Goal: Find specific page/section: Find specific page/section

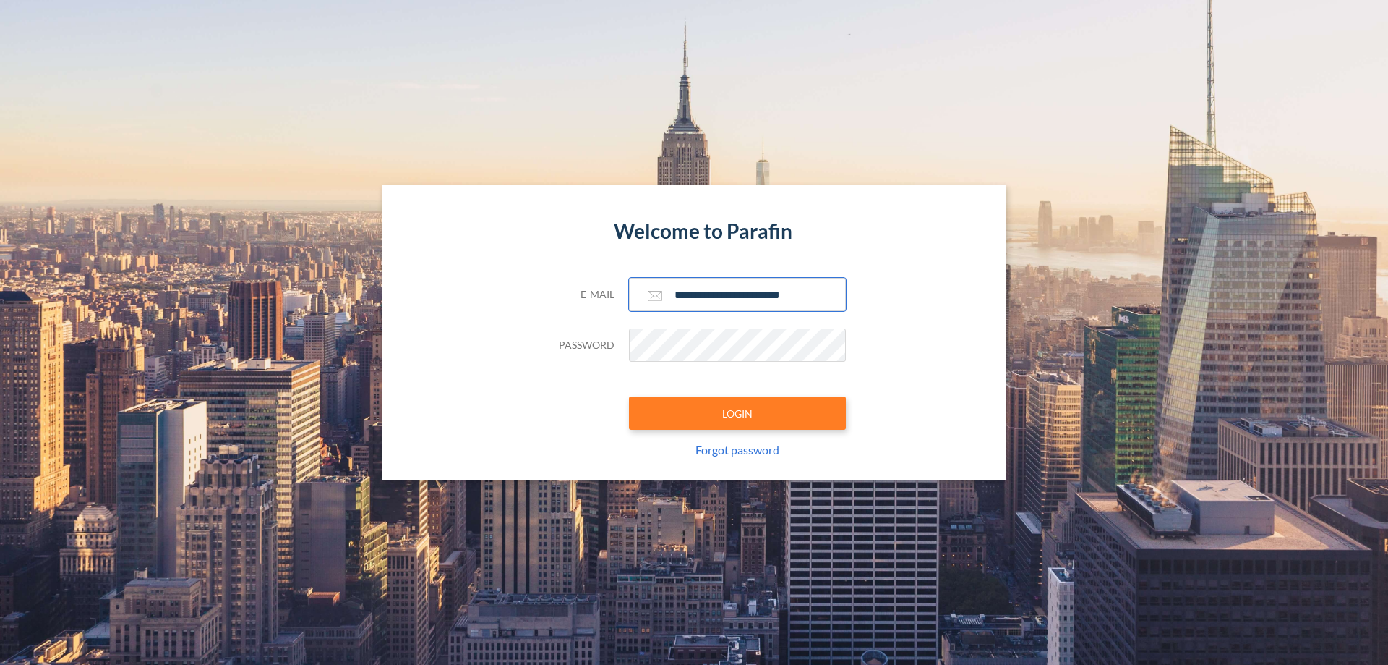
type input "**********"
click at [738, 413] on button "LOGIN" at bounding box center [737, 412] width 217 height 33
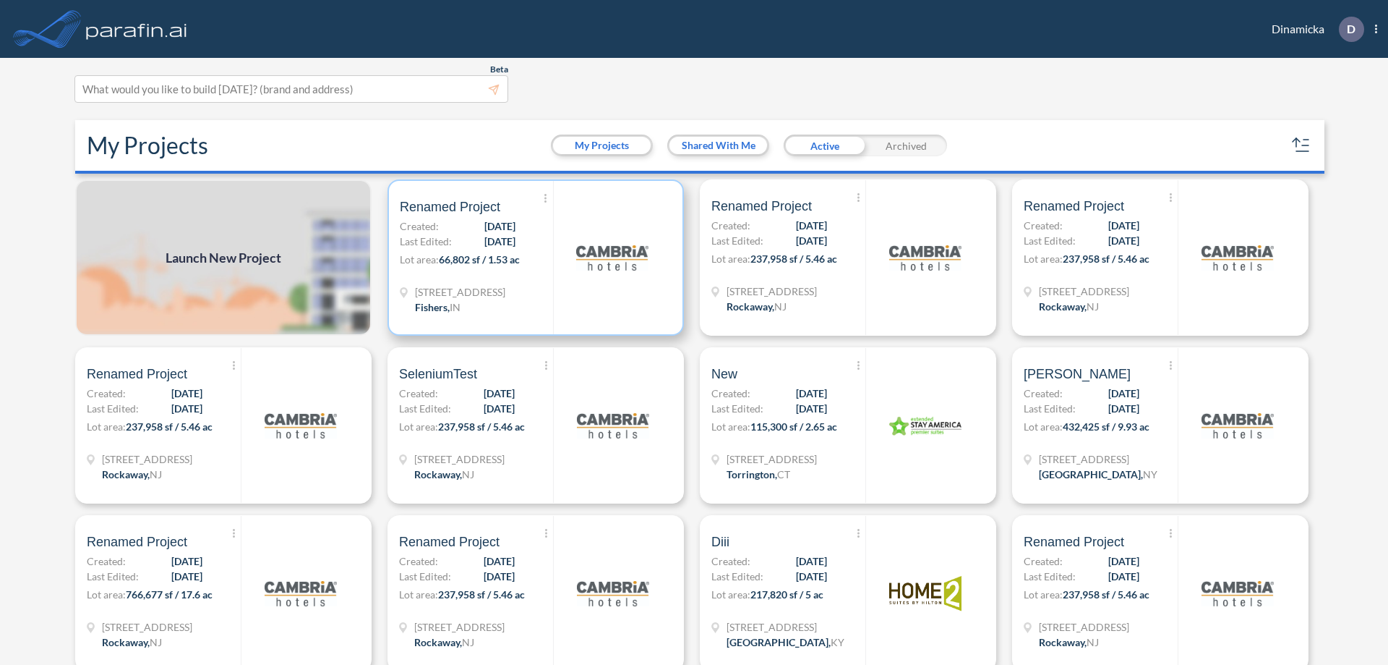
scroll to position [4, 0]
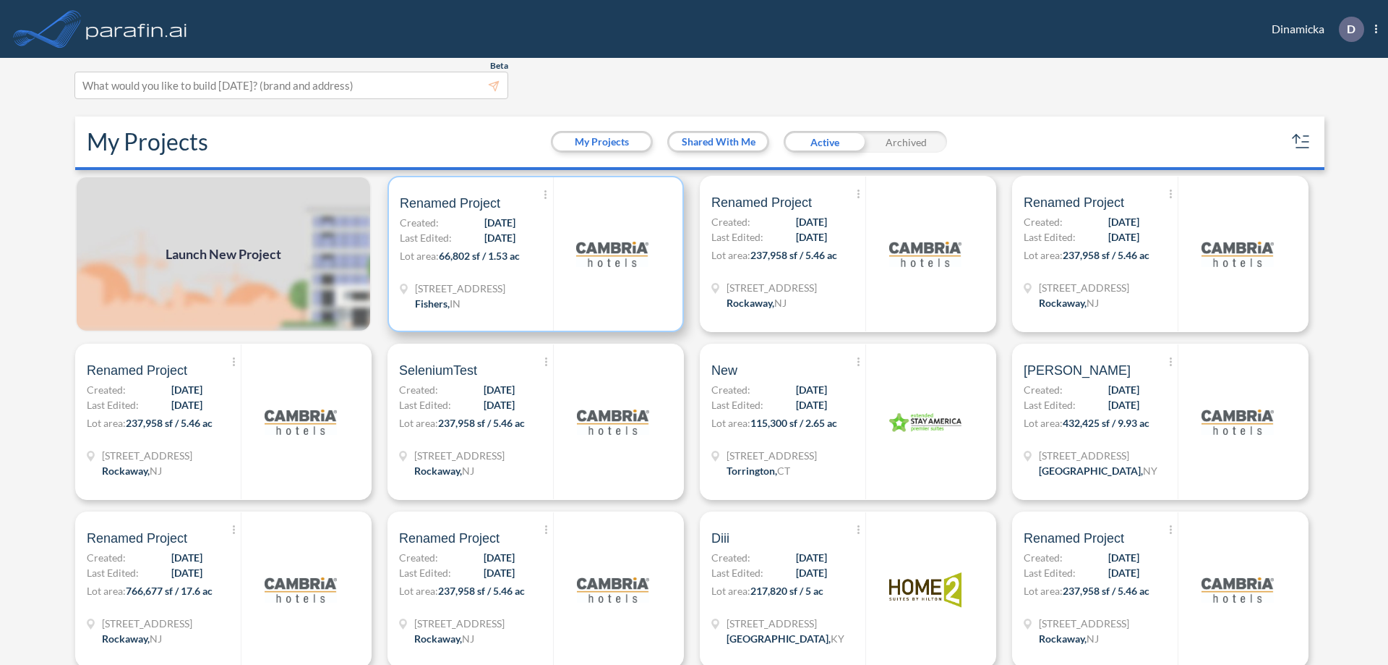
click at [533, 254] on p "Lot area: 66,802 sf / 1.53 ac" at bounding box center [476, 258] width 153 height 21
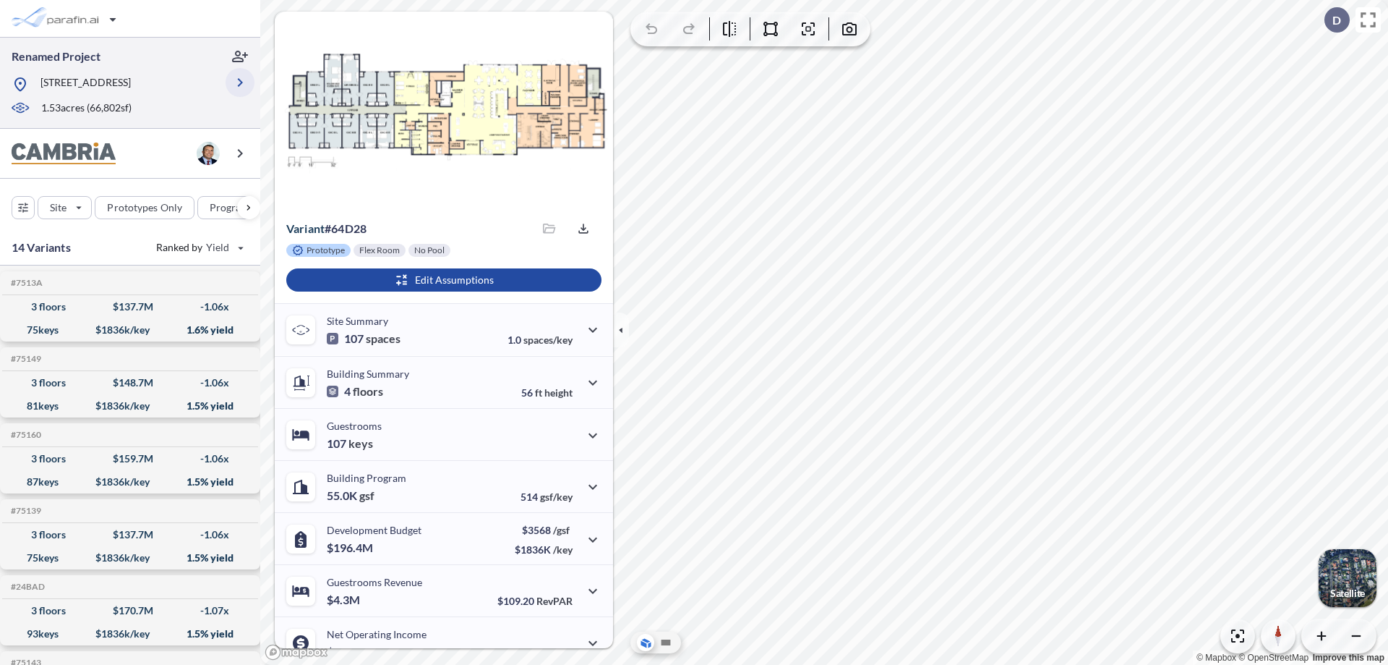
click at [240, 82] on icon "button" at bounding box center [239, 82] width 17 height 17
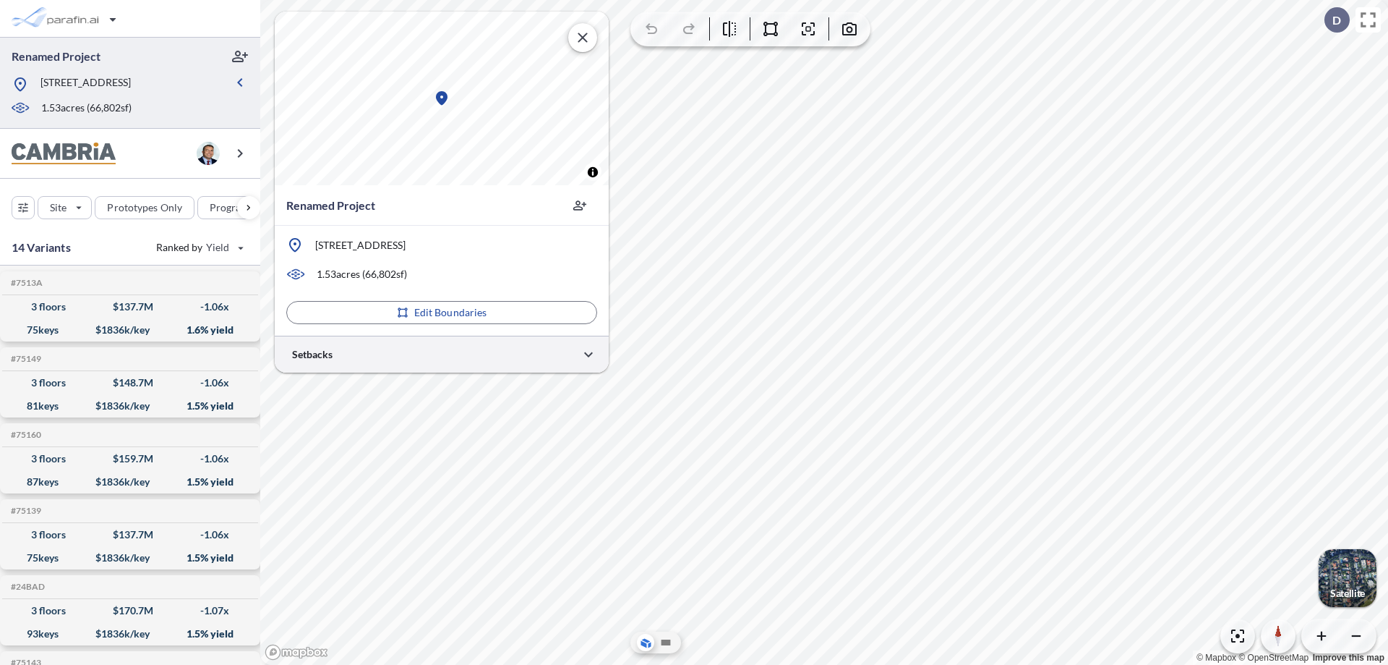
click at [442, 354] on div at bounding box center [442, 354] width 334 height 37
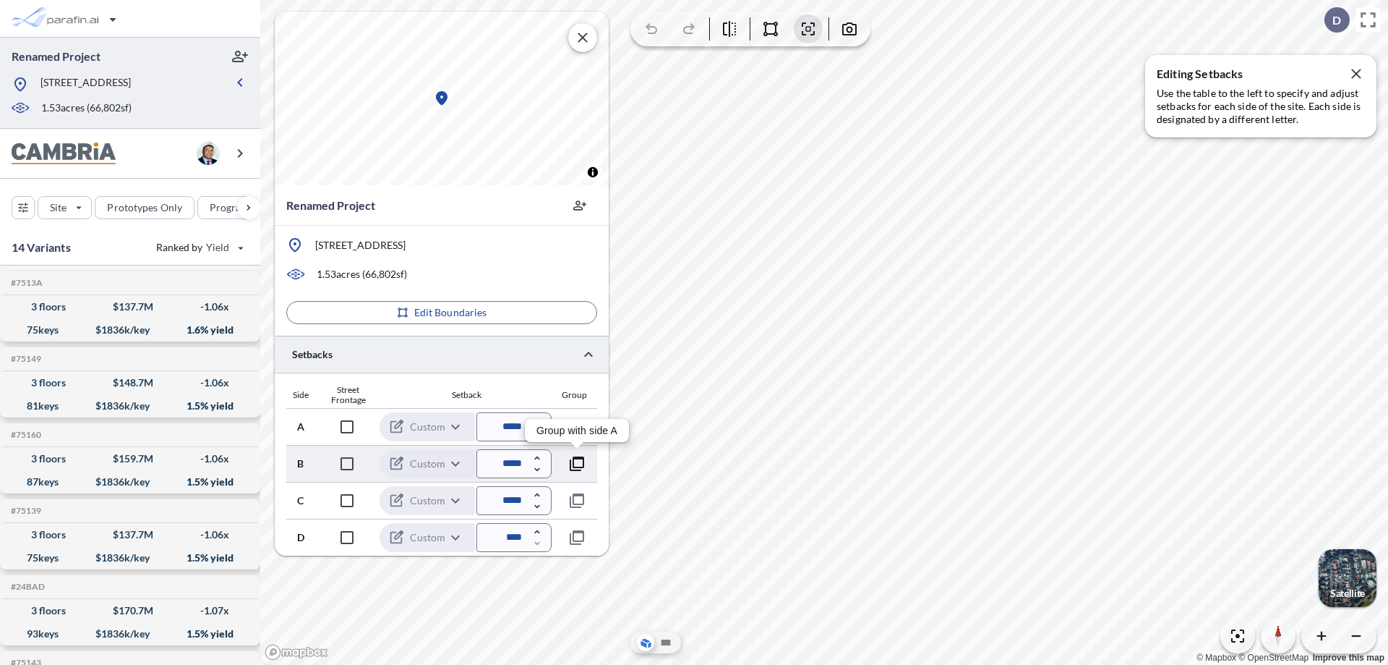
click at [577, 463] on icon "button" at bounding box center [576, 463] width 17 height 17
